Goal: Communication & Community: Share content

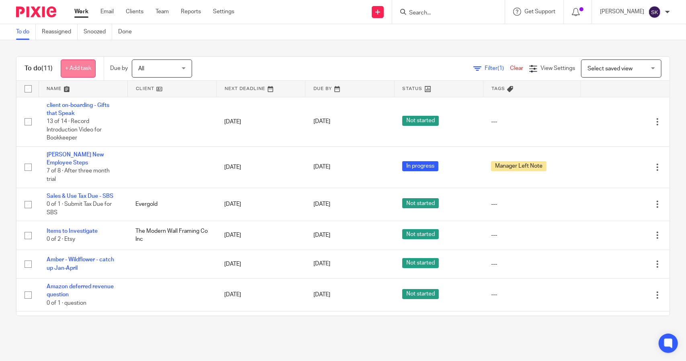
click at [84, 69] on link "+ Add task" at bounding box center [78, 68] width 35 height 18
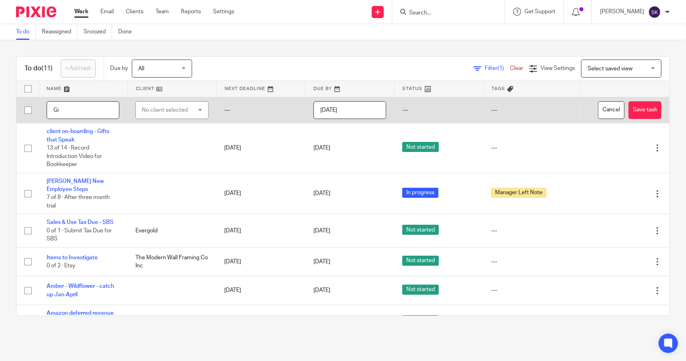
type input "G"
type input "[PERSON_NAME] Clean-up Jan-July"
click at [155, 115] on div "No client selected" at bounding box center [168, 110] width 53 height 17
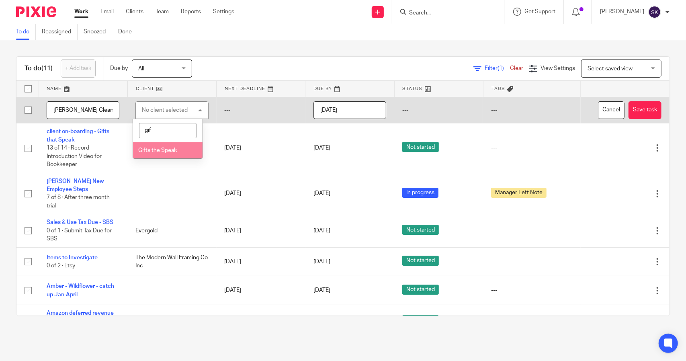
type input "gif"
click at [156, 148] on span "Gifts the Speak" at bounding box center [157, 150] width 39 height 6
click at [323, 112] on input "[DATE]" at bounding box center [349, 110] width 73 height 18
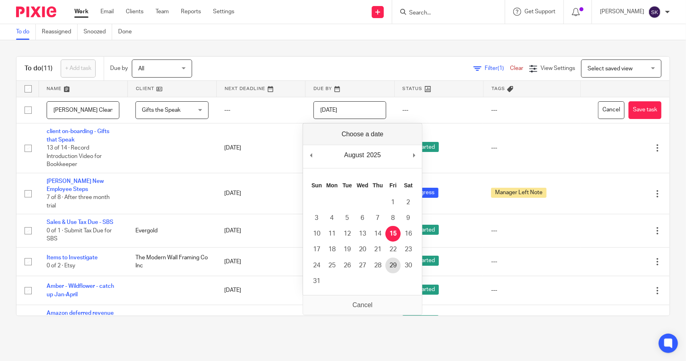
type input "2025-08-29"
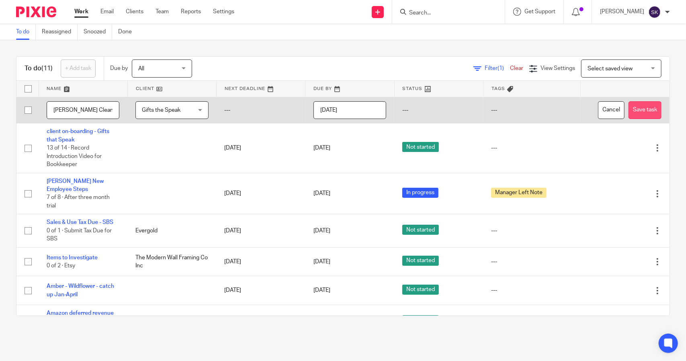
click at [628, 114] on button "Save task" at bounding box center [644, 110] width 33 height 18
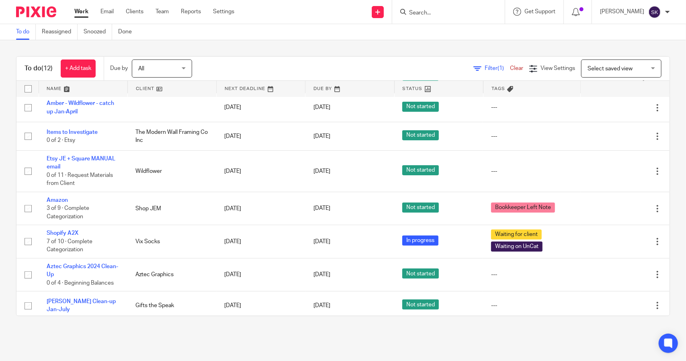
scroll to position [192, 0]
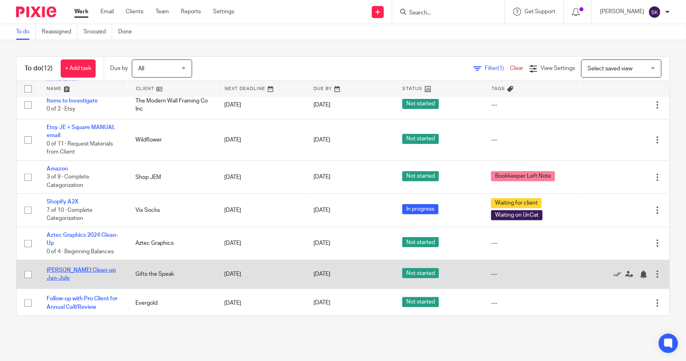
click at [77, 271] on link "[PERSON_NAME] Clean-up Jan-July" at bounding box center [81, 274] width 69 height 14
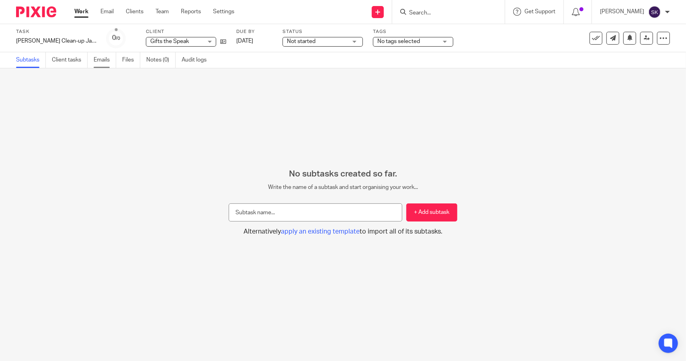
click at [99, 61] on link "Emails" at bounding box center [105, 60] width 23 height 16
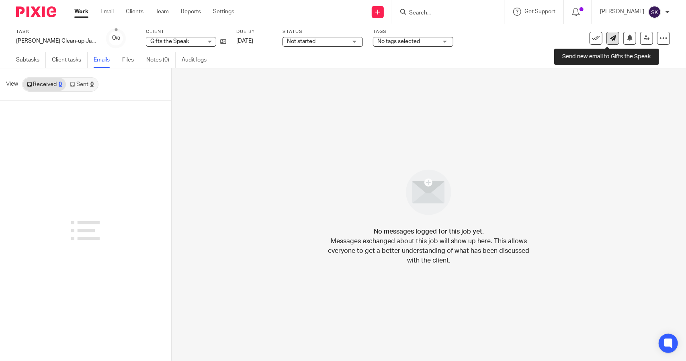
click at [610, 37] on icon at bounding box center [613, 38] width 6 height 6
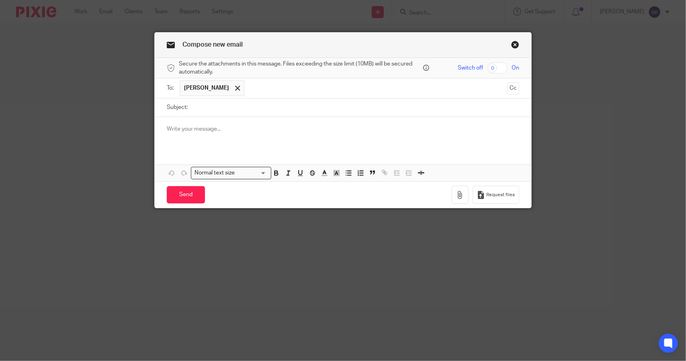
click at [215, 110] on input "Subject:" at bounding box center [355, 107] width 327 height 18
type input "Getting Started"
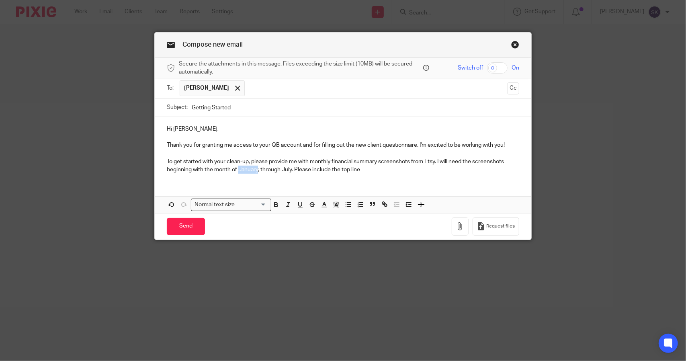
drag, startPoint x: 236, startPoint y: 171, endPoint x: 255, endPoint y: 168, distance: 19.0
click at [255, 168] on p "To get started with your clean-up, please provide me with monthly financial sum…" at bounding box center [343, 166] width 352 height 16
click at [309, 167] on p "To get started with your clean-up, please provide me with monthly financial sum…" at bounding box center [343, 166] width 352 height 16
click at [397, 166] on p "To get started with your clean-up, please provide me with monthly financial sum…" at bounding box center [343, 166] width 352 height 16
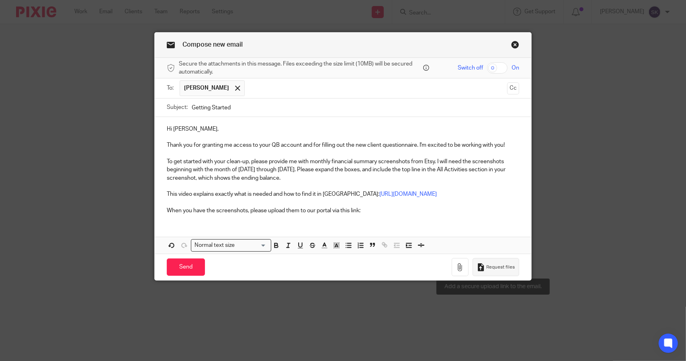
click at [487, 266] on span "Request files" at bounding box center [500, 267] width 29 height 6
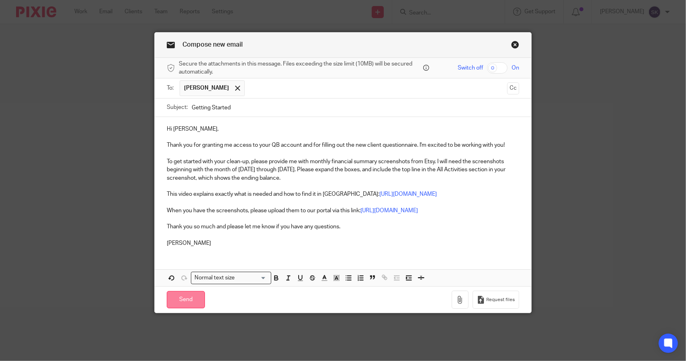
click at [177, 308] on input "Send" at bounding box center [186, 299] width 38 height 17
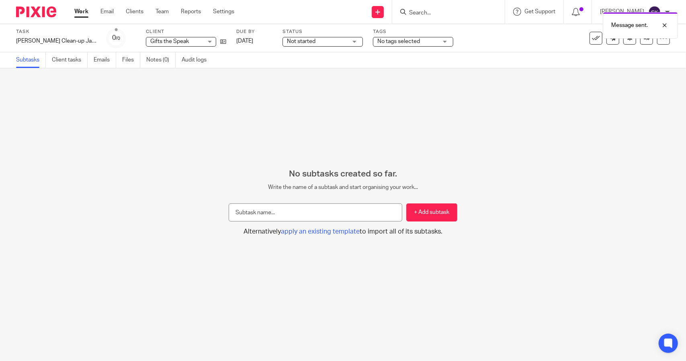
click at [81, 12] on link "Work" at bounding box center [81, 12] width 14 height 8
